Goal: Use online tool/utility: Utilize a website feature to perform a specific function

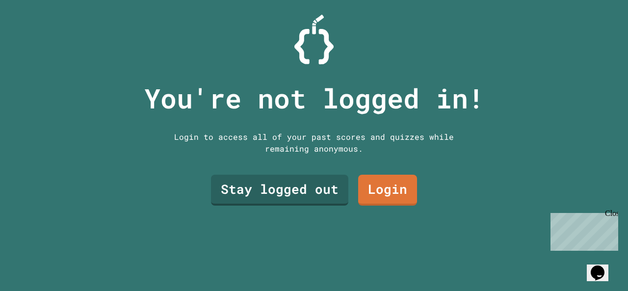
click at [287, 197] on link "Stay logged out" at bounding box center [279, 190] width 137 height 31
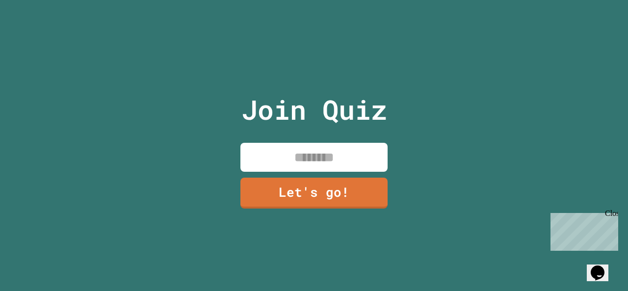
click at [322, 159] on input at bounding box center [313, 157] width 147 height 29
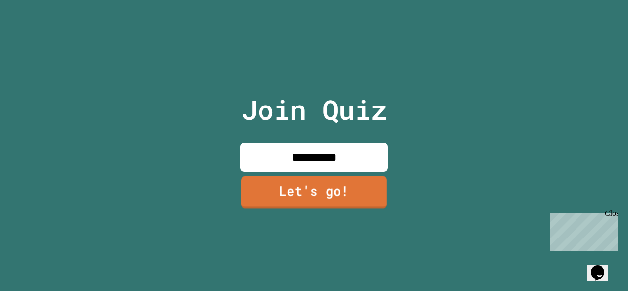
type input "*********"
click at [308, 190] on link "Let's go!" at bounding box center [313, 192] width 145 height 32
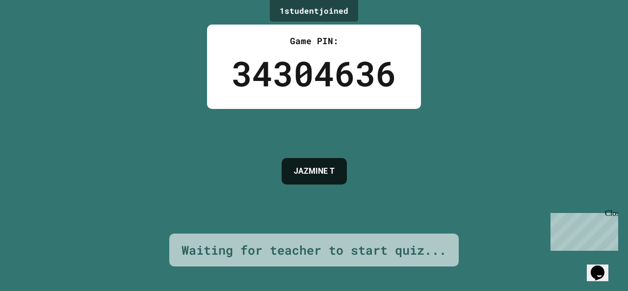
click at [613, 214] on div "Close" at bounding box center [610, 215] width 12 height 12
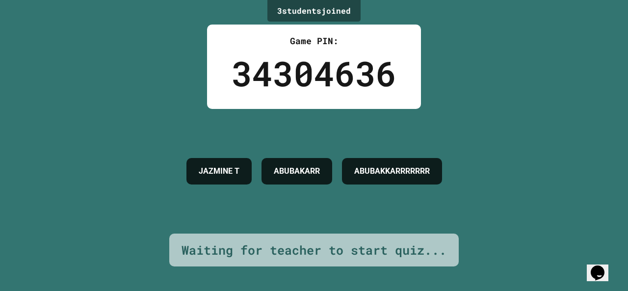
drag, startPoint x: 390, startPoint y: 16, endPoint x: 169, endPoint y: 41, distance: 222.5
click at [169, 41] on div "3 student s joined Game PIN: 34304636 [PERSON_NAME] Waiting for teacher to star…" at bounding box center [314, 145] width 628 height 291
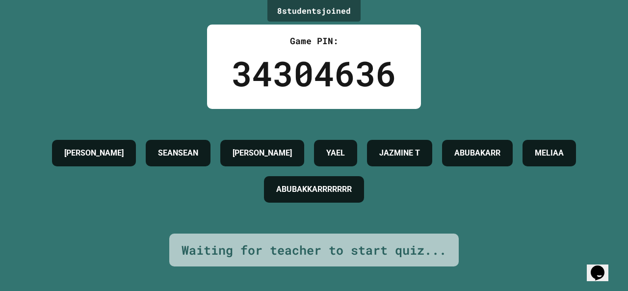
click at [78, 84] on div "8 student s joined Game PIN: 34304636 [PERSON_NAME] SEANSEAN [PERSON_NAME] JAZM…" at bounding box center [314, 145] width 628 height 291
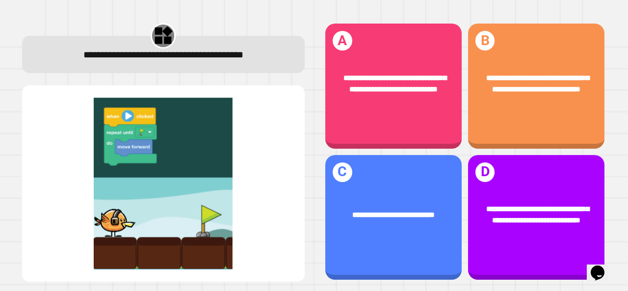
click at [520, 225] on div "**********" at bounding box center [536, 215] width 136 height 52
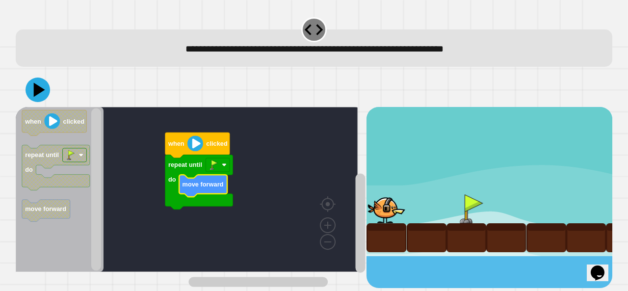
click at [49, 100] on div at bounding box center [314, 90] width 596 height 34
click at [50, 97] on div at bounding box center [314, 90] width 596 height 34
click at [37, 93] on icon at bounding box center [39, 90] width 11 height 14
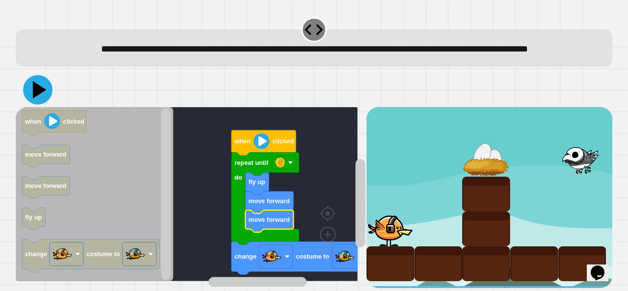
click at [39, 104] on icon at bounding box center [37, 89] width 29 height 29
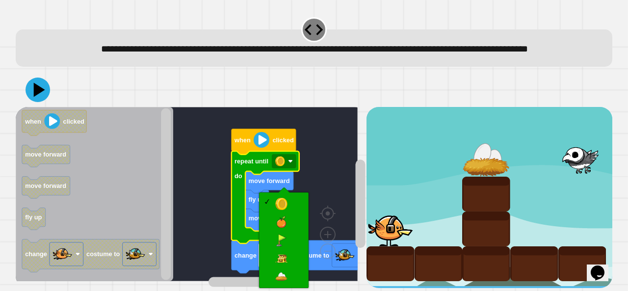
click at [284, 267] on rect "Blockly Workspace" at bounding box center [276, 256] width 34 height 24
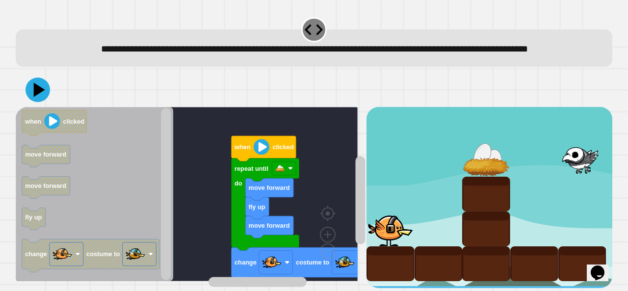
click at [37, 102] on icon at bounding box center [37, 89] width 25 height 25
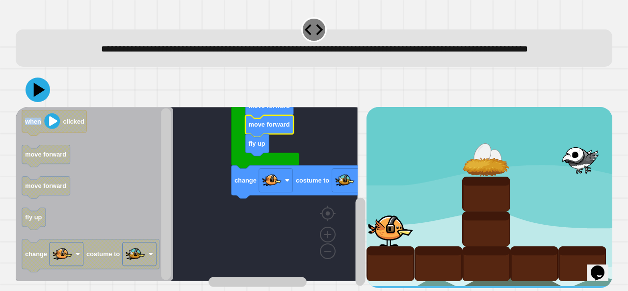
click at [45, 99] on icon at bounding box center [37, 89] width 25 height 25
click at [207, 201] on rect "Blockly Workspace" at bounding box center [187, 194] width 342 height 174
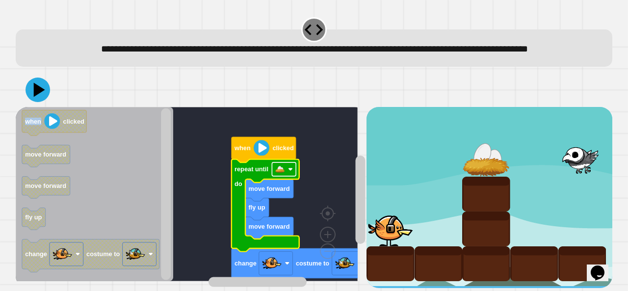
click at [272, 176] on rect "Blockly Workspace" at bounding box center [284, 169] width 24 height 14
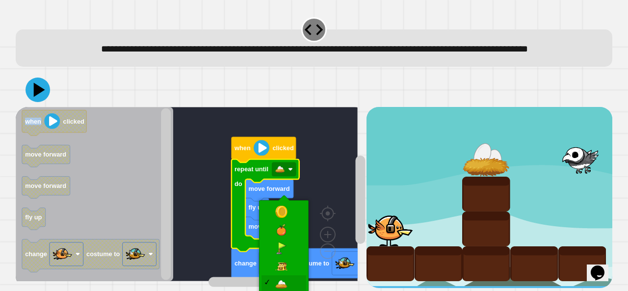
click at [204, 186] on rect "Blockly Workspace" at bounding box center [187, 194] width 342 height 174
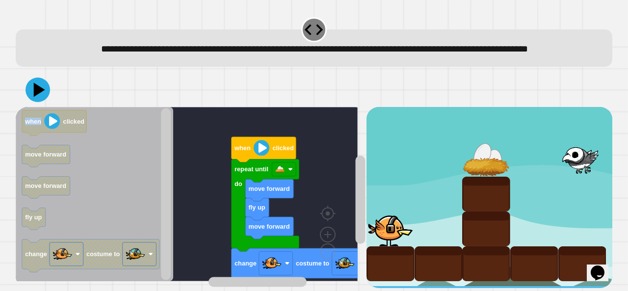
click at [45, 102] on icon at bounding box center [37, 89] width 25 height 25
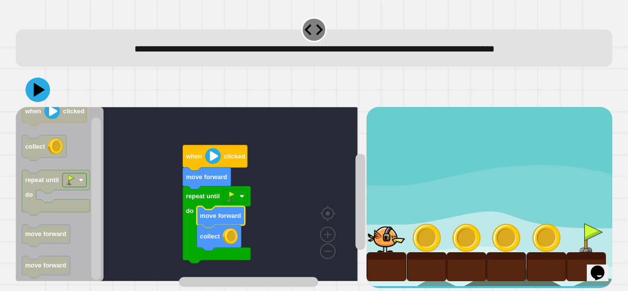
click at [40, 95] on icon at bounding box center [37, 89] width 25 height 25
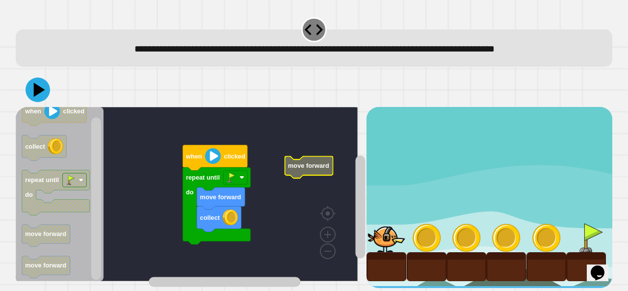
click at [37, 92] on icon at bounding box center [39, 90] width 11 height 14
click at [39, 84] on icon at bounding box center [37, 89] width 25 height 25
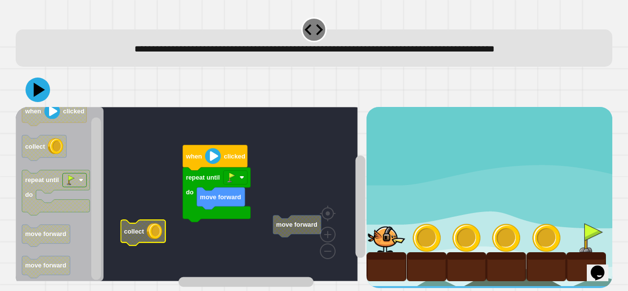
click at [40, 95] on icon at bounding box center [37, 89] width 25 height 25
click at [236, 179] on rect "Blockly Workspace" at bounding box center [235, 178] width 24 height 14
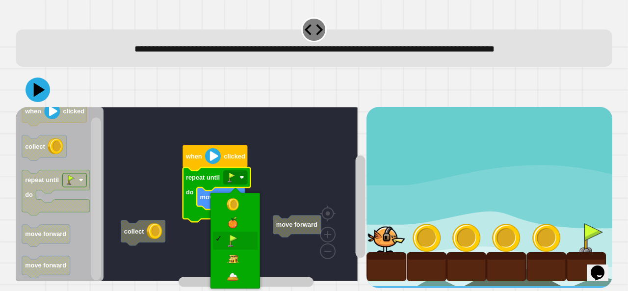
click at [228, 206] on icon "Blockly Workspace" at bounding box center [221, 198] width 48 height 22
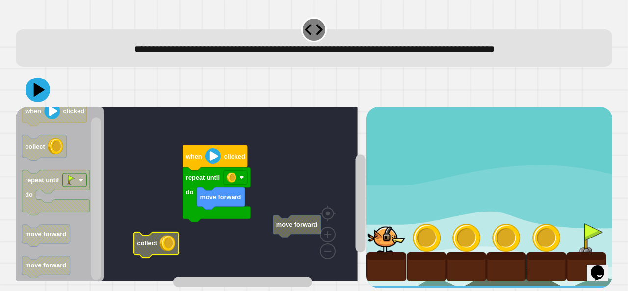
click at [40, 91] on icon at bounding box center [39, 90] width 11 height 14
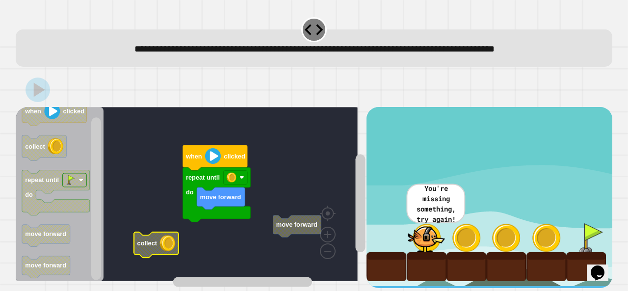
click at [0, 0] on div at bounding box center [0, 0] width 0 height 0
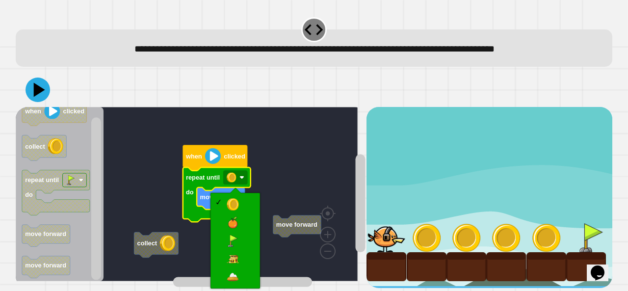
click at [228, 235] on rect "Blockly Workspace" at bounding box center [187, 194] width 342 height 174
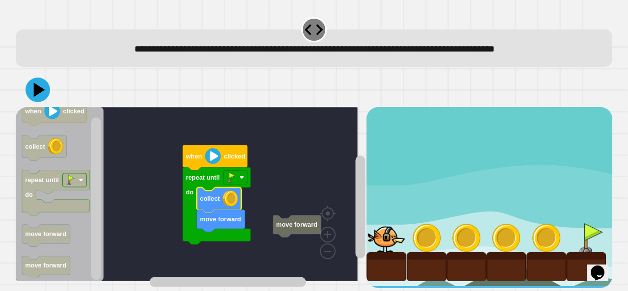
click at [39, 99] on icon at bounding box center [37, 89] width 25 height 25
click at [30, 97] on icon at bounding box center [37, 89] width 25 height 25
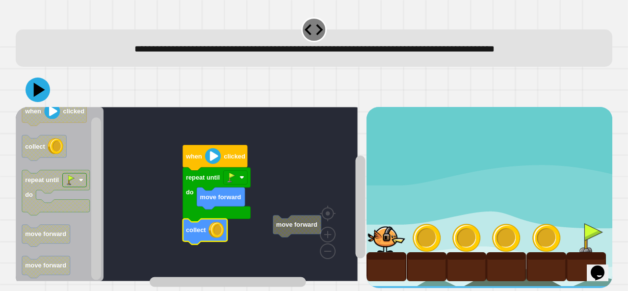
click at [40, 95] on icon at bounding box center [37, 89] width 25 height 25
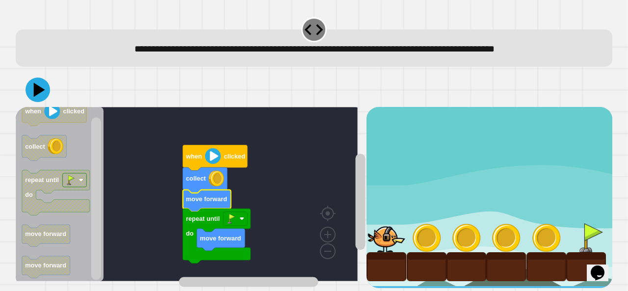
click at [38, 90] on icon at bounding box center [39, 90] width 11 height 14
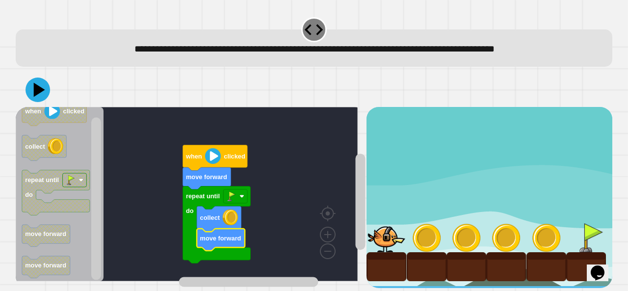
click at [47, 100] on icon at bounding box center [37, 89] width 25 height 25
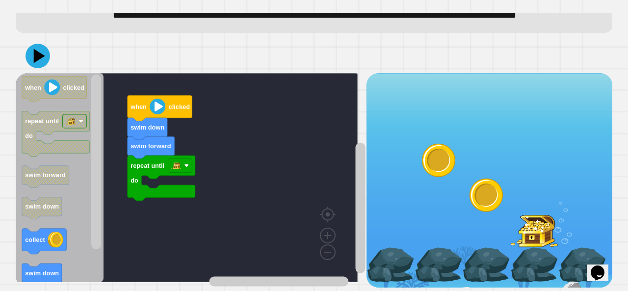
scroll to position [46, 0]
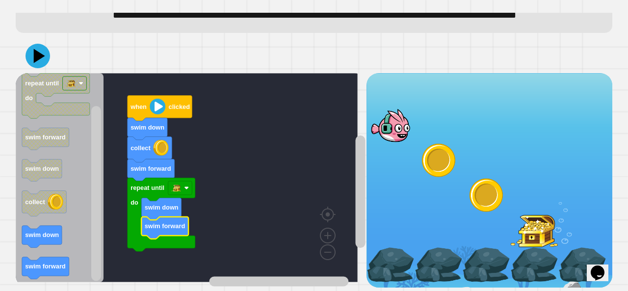
click at [37, 62] on icon at bounding box center [39, 56] width 11 height 14
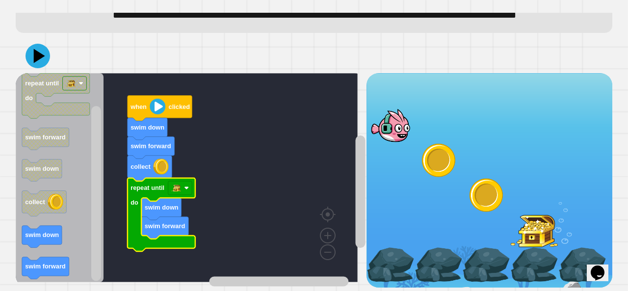
click at [35, 63] on icon at bounding box center [39, 56] width 11 height 14
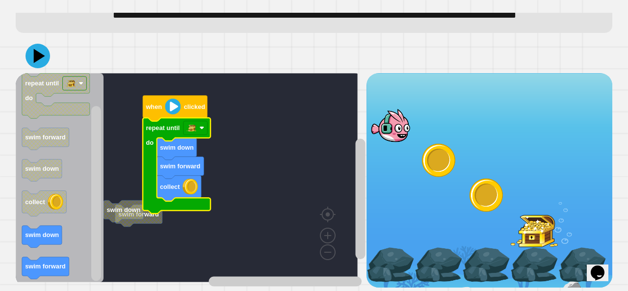
click at [34, 51] on icon at bounding box center [37, 56] width 25 height 25
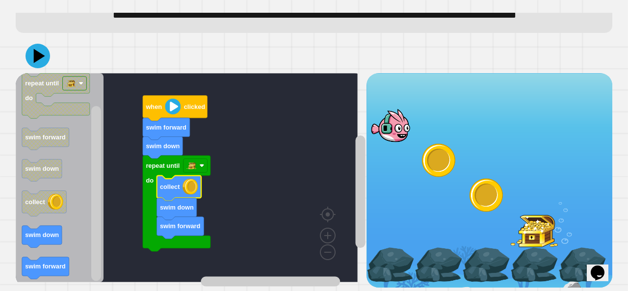
click at [36, 68] on icon at bounding box center [37, 56] width 25 height 25
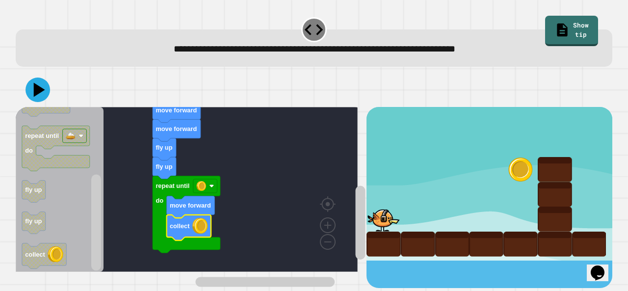
click at [40, 89] on icon at bounding box center [39, 90] width 11 height 14
click at [412, 234] on div at bounding box center [418, 243] width 34 height 25
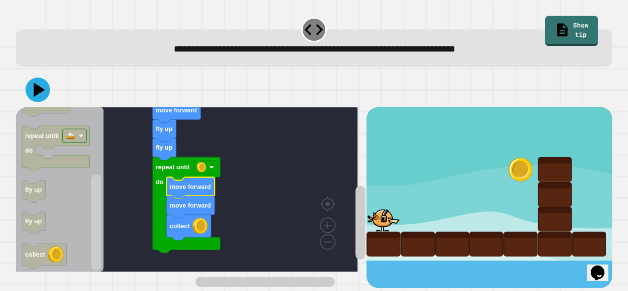
click at [42, 85] on icon at bounding box center [37, 89] width 25 height 25
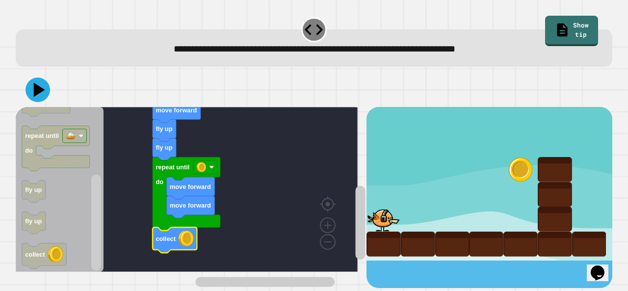
click at [41, 89] on icon at bounding box center [37, 89] width 25 height 25
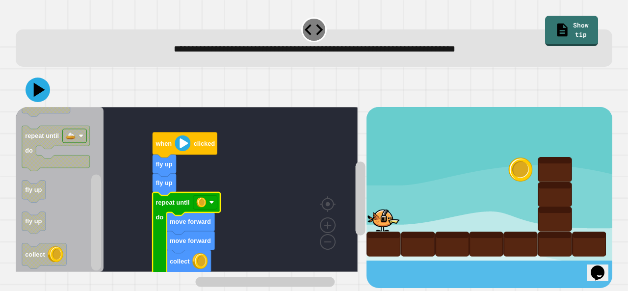
click at [34, 95] on icon at bounding box center [39, 90] width 11 height 14
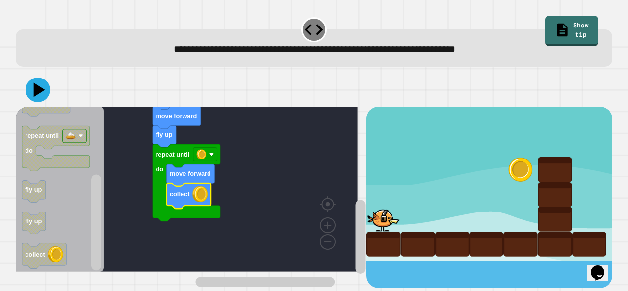
click at [46, 85] on icon at bounding box center [37, 89] width 25 height 25
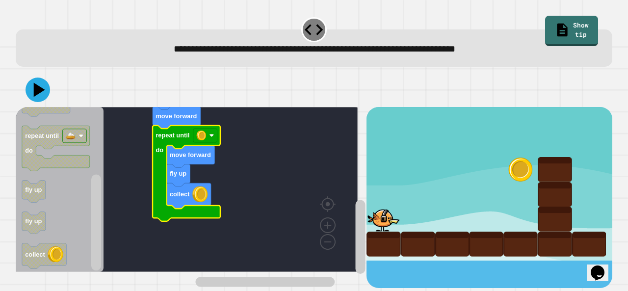
click at [37, 88] on icon at bounding box center [39, 90] width 11 height 14
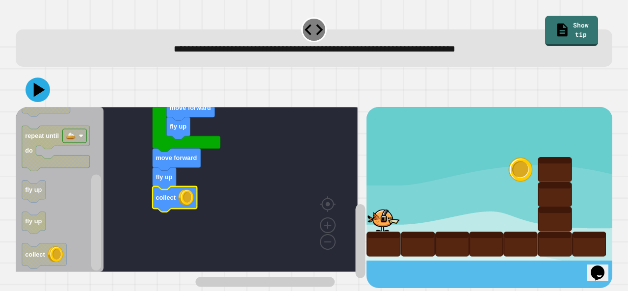
click at [40, 95] on icon at bounding box center [37, 89] width 25 height 25
